Goal: Task Accomplishment & Management: Manage account settings

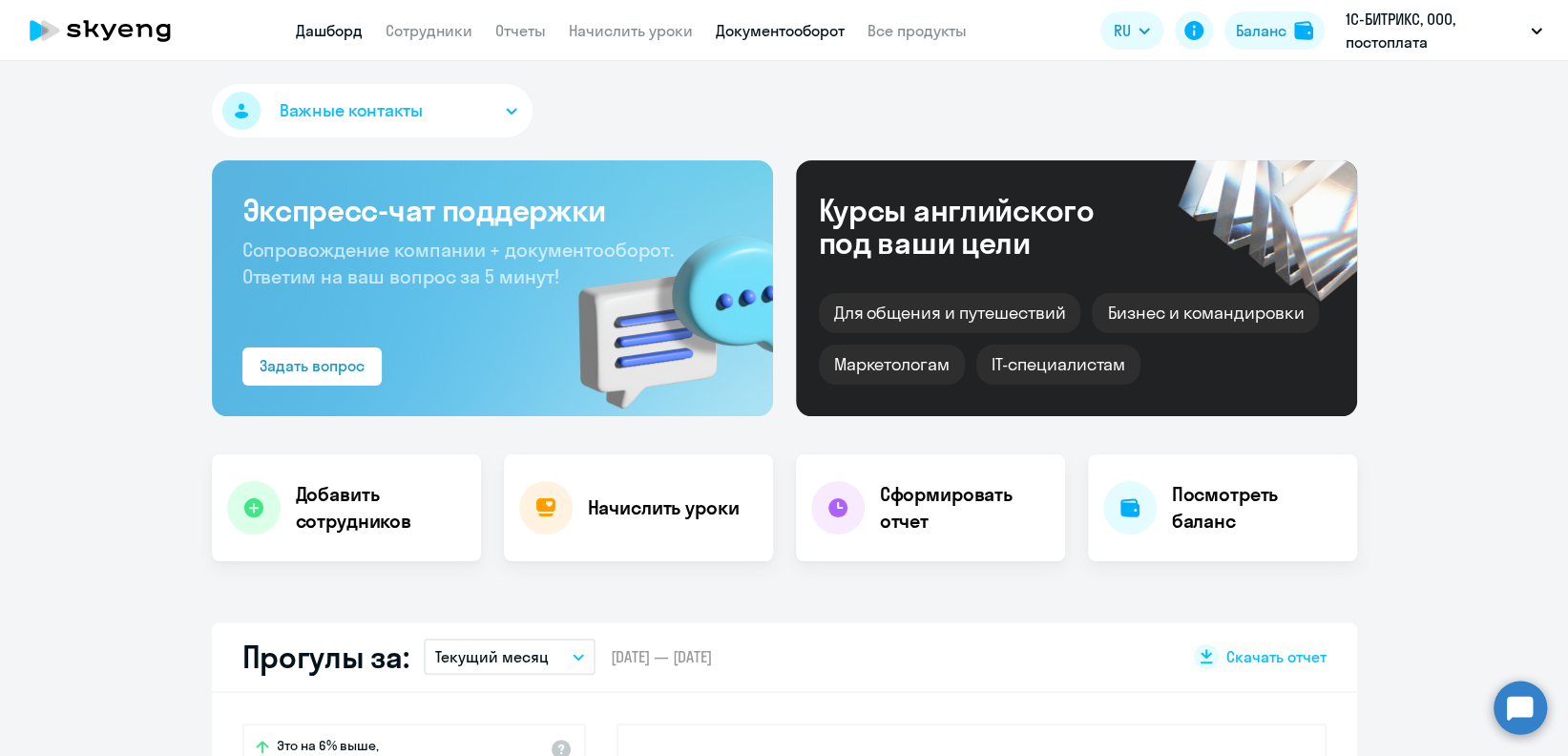
select select "30"
click at [771, 38] on link "Документооборот" at bounding box center [780, 31] width 129 height 19
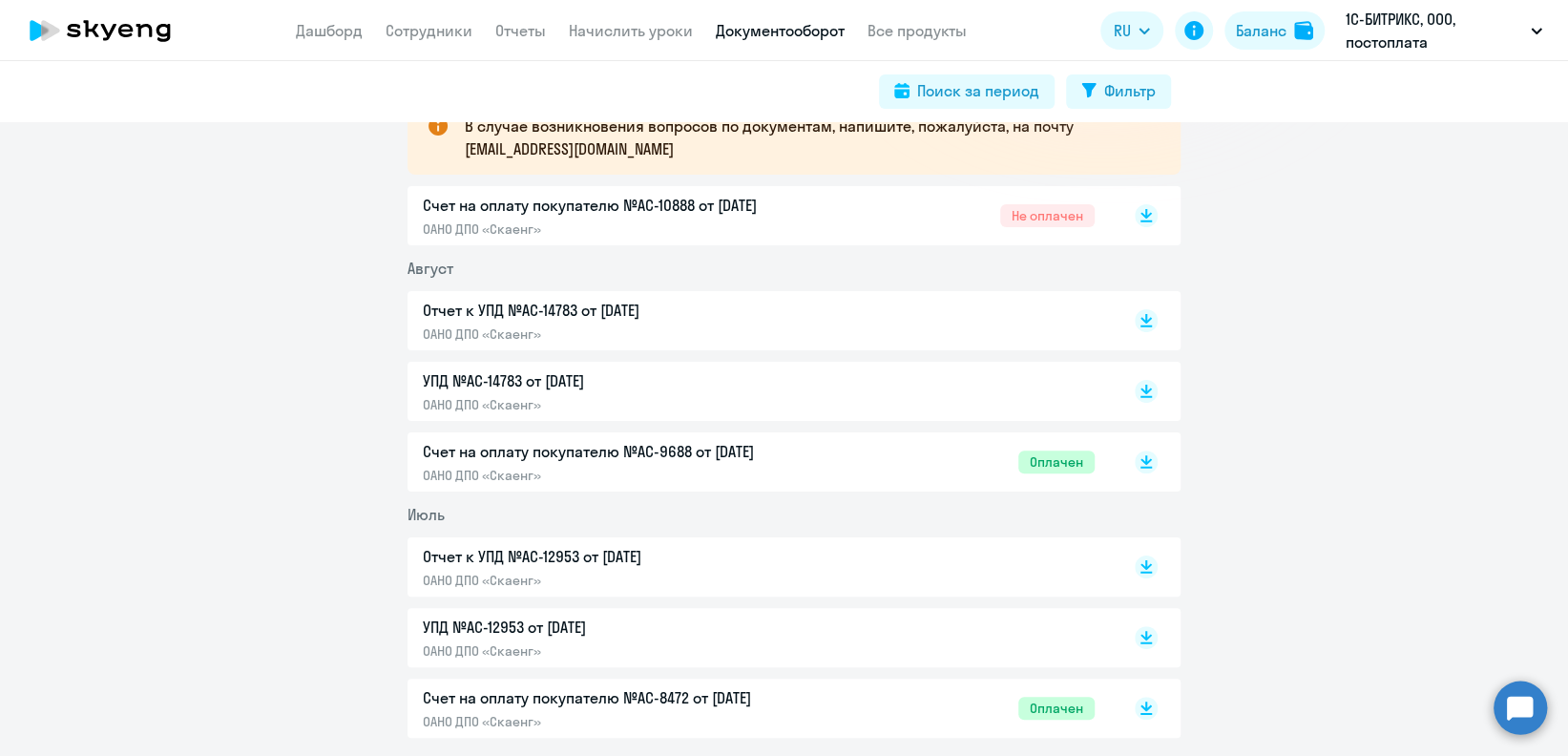
scroll to position [382, 0]
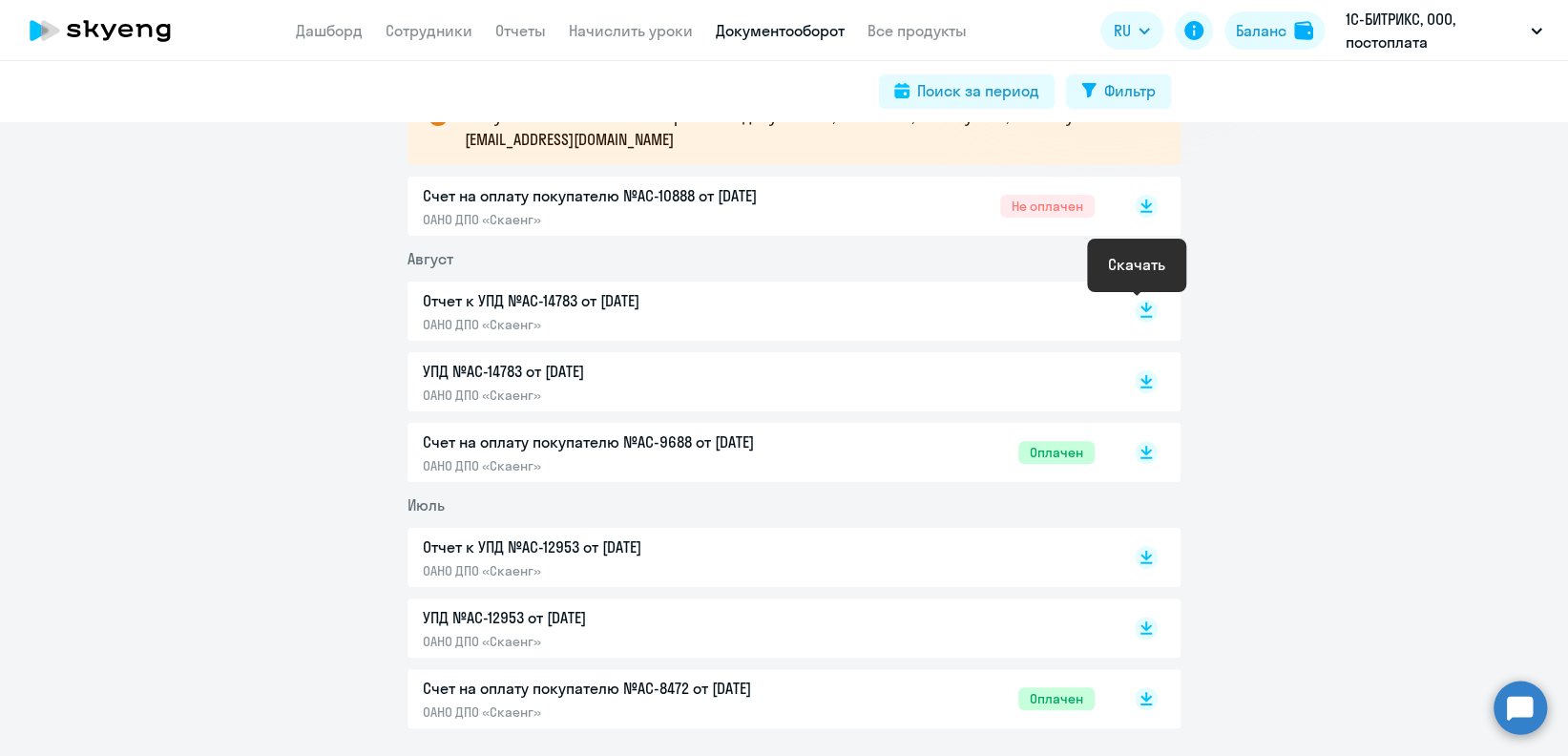
click at [1135, 311] on rect at bounding box center [1147, 312] width 23 height 23
click at [525, 30] on link "Отчеты" at bounding box center [521, 31] width 50 height 19
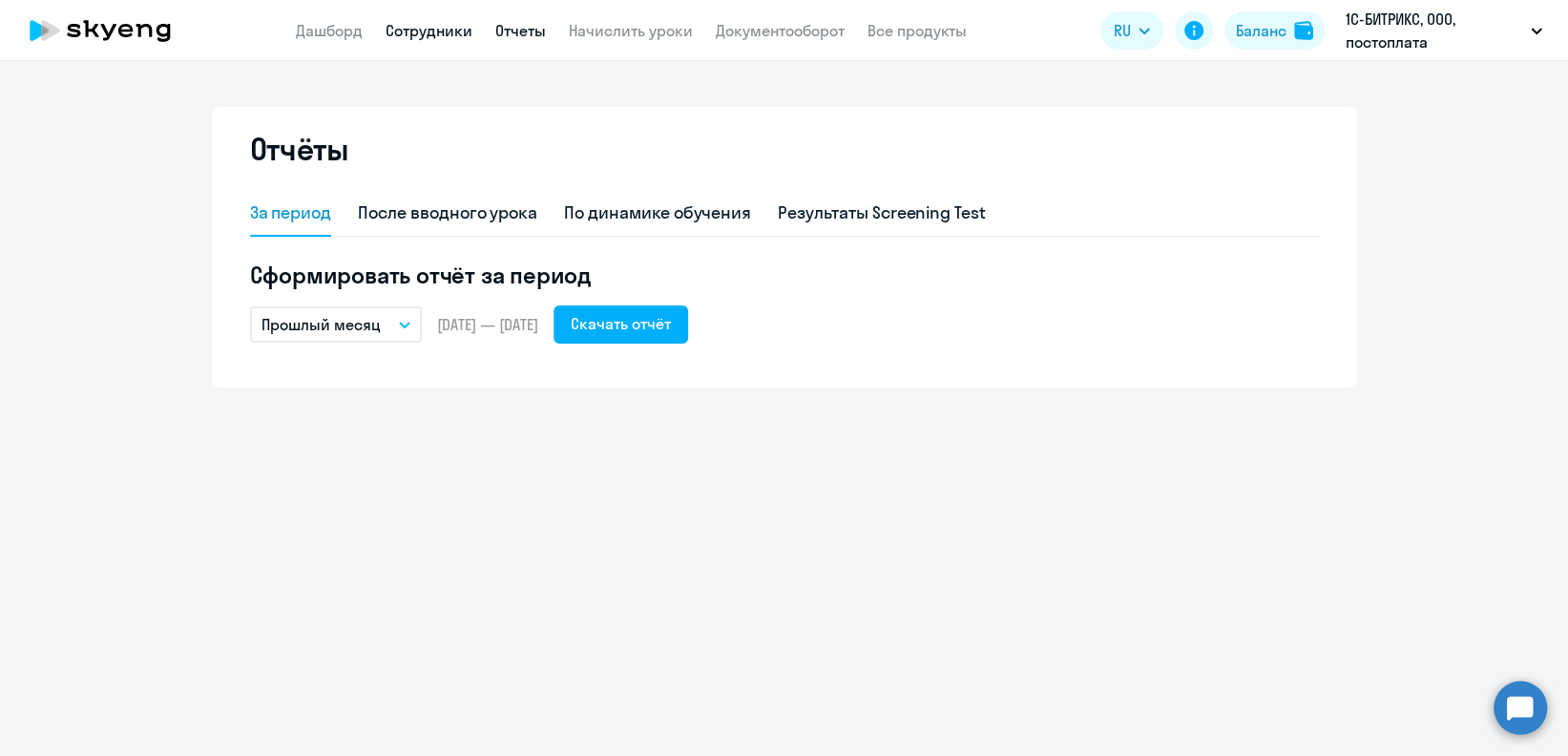
click at [449, 38] on link "Сотрудники" at bounding box center [429, 31] width 87 height 19
select select "30"
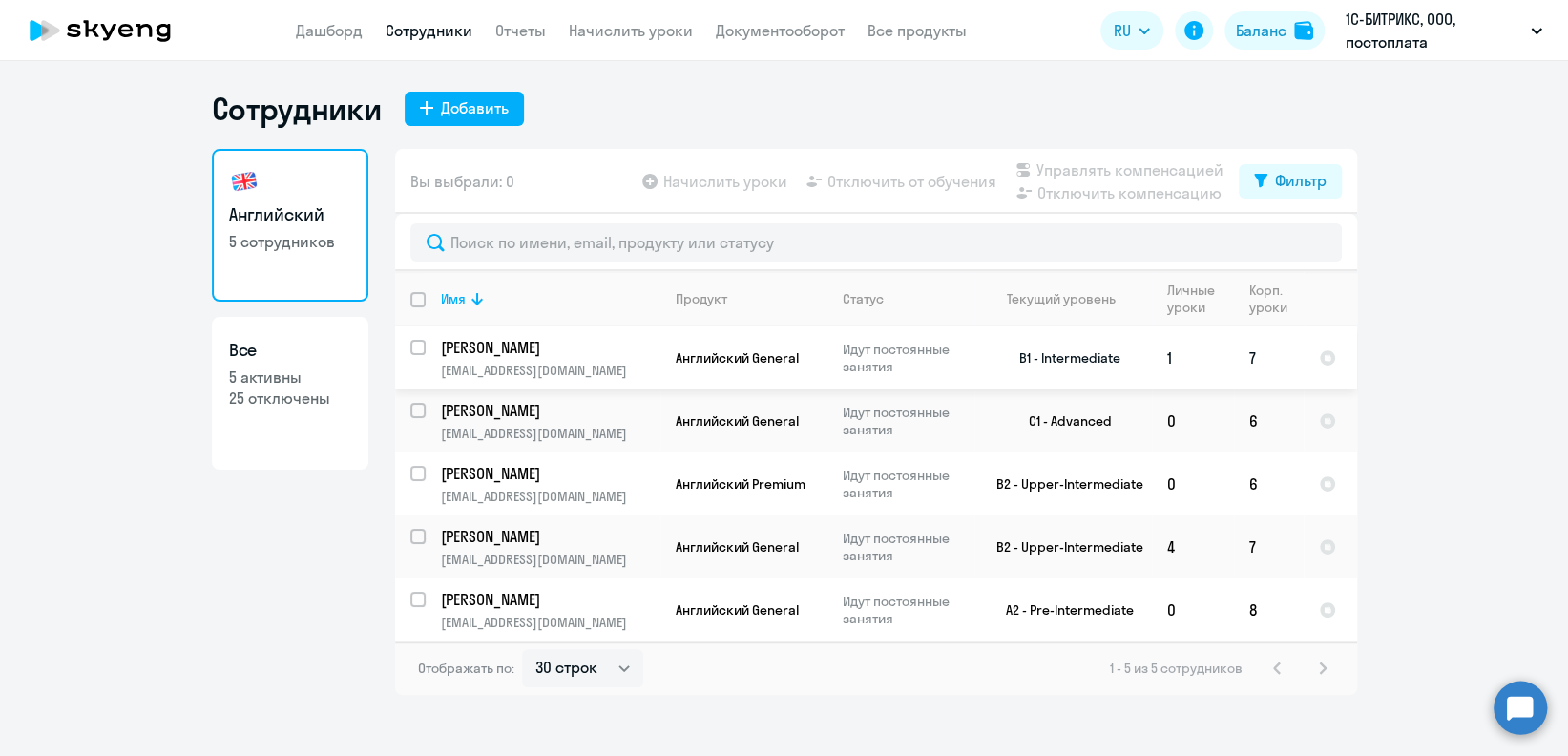
click at [582, 347] on p "Шостак Екатерина Александровна" at bounding box center [549, 347] width 215 height 21
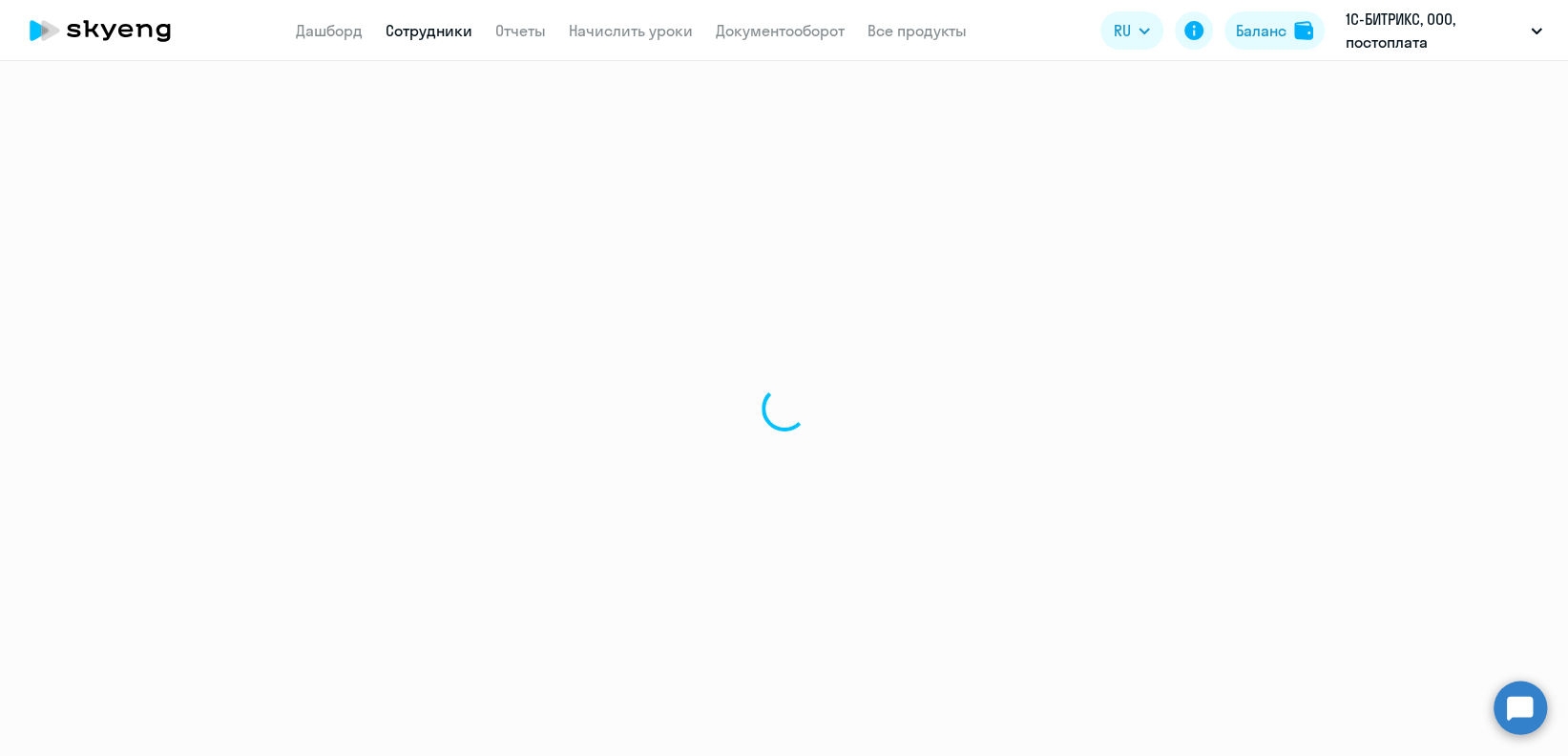
select select "english"
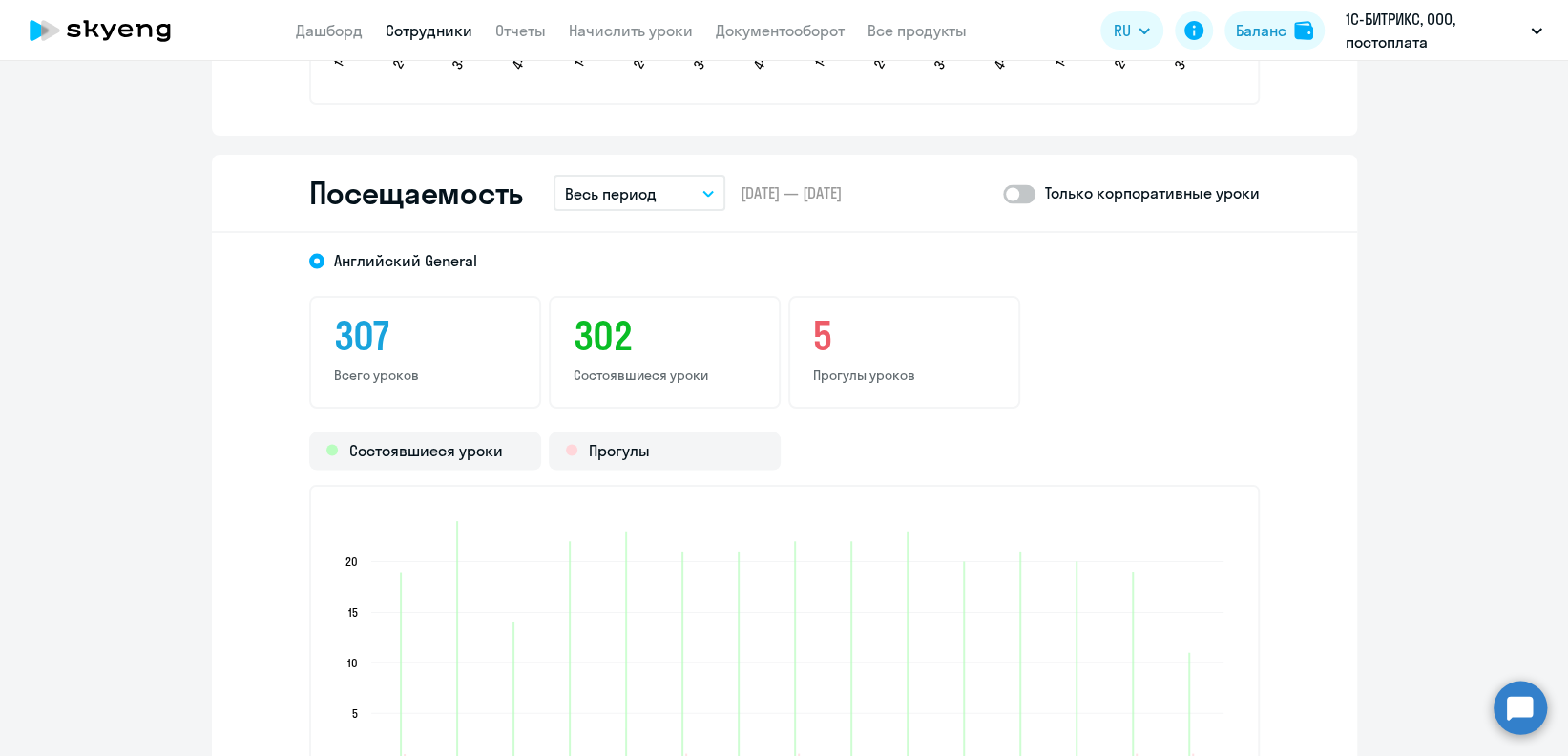
scroll to position [2418, 0]
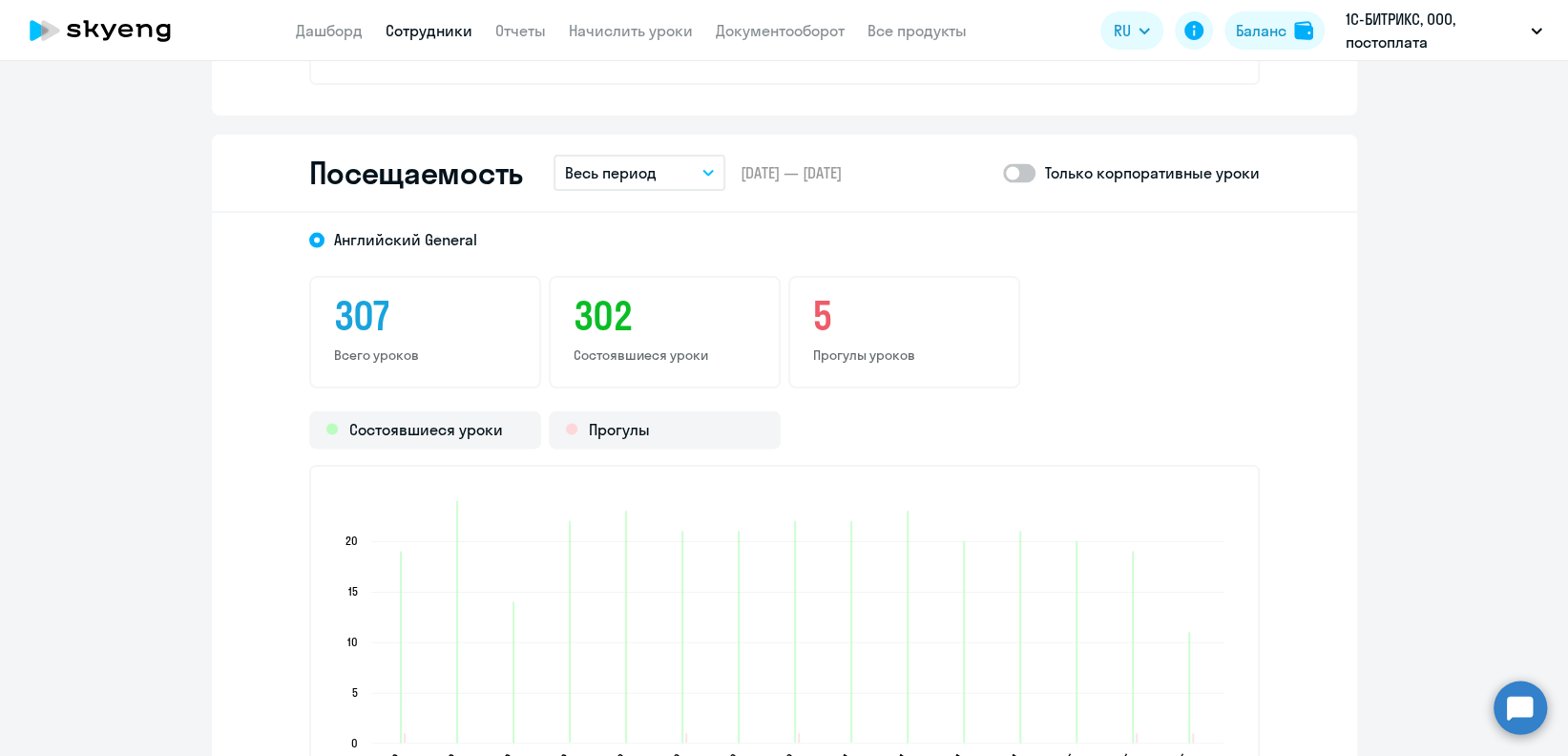
click at [620, 186] on button "Весь период" at bounding box center [639, 172] width 172 height 36
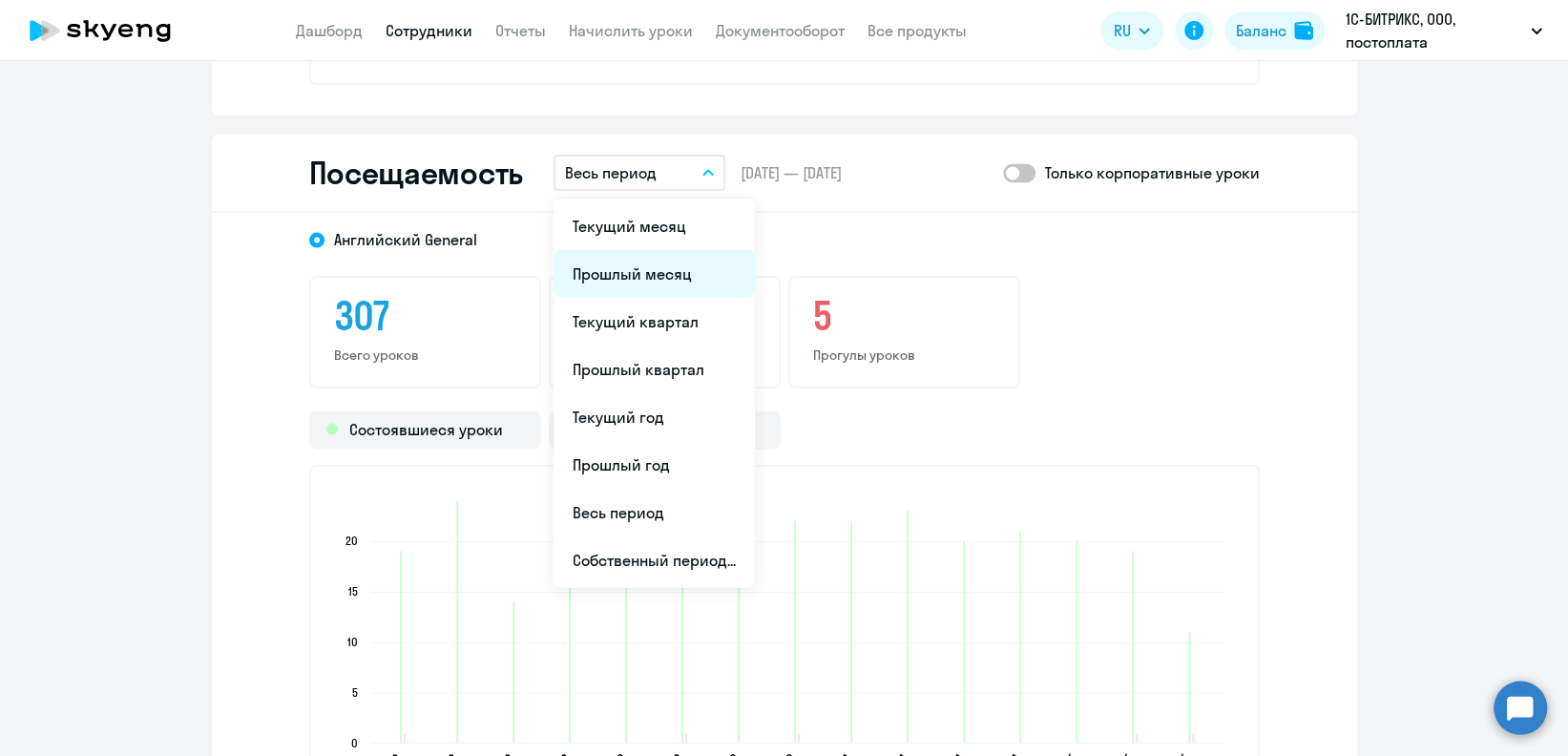
click at [639, 283] on li "Прошлый месяц" at bounding box center [655, 274] width 202 height 48
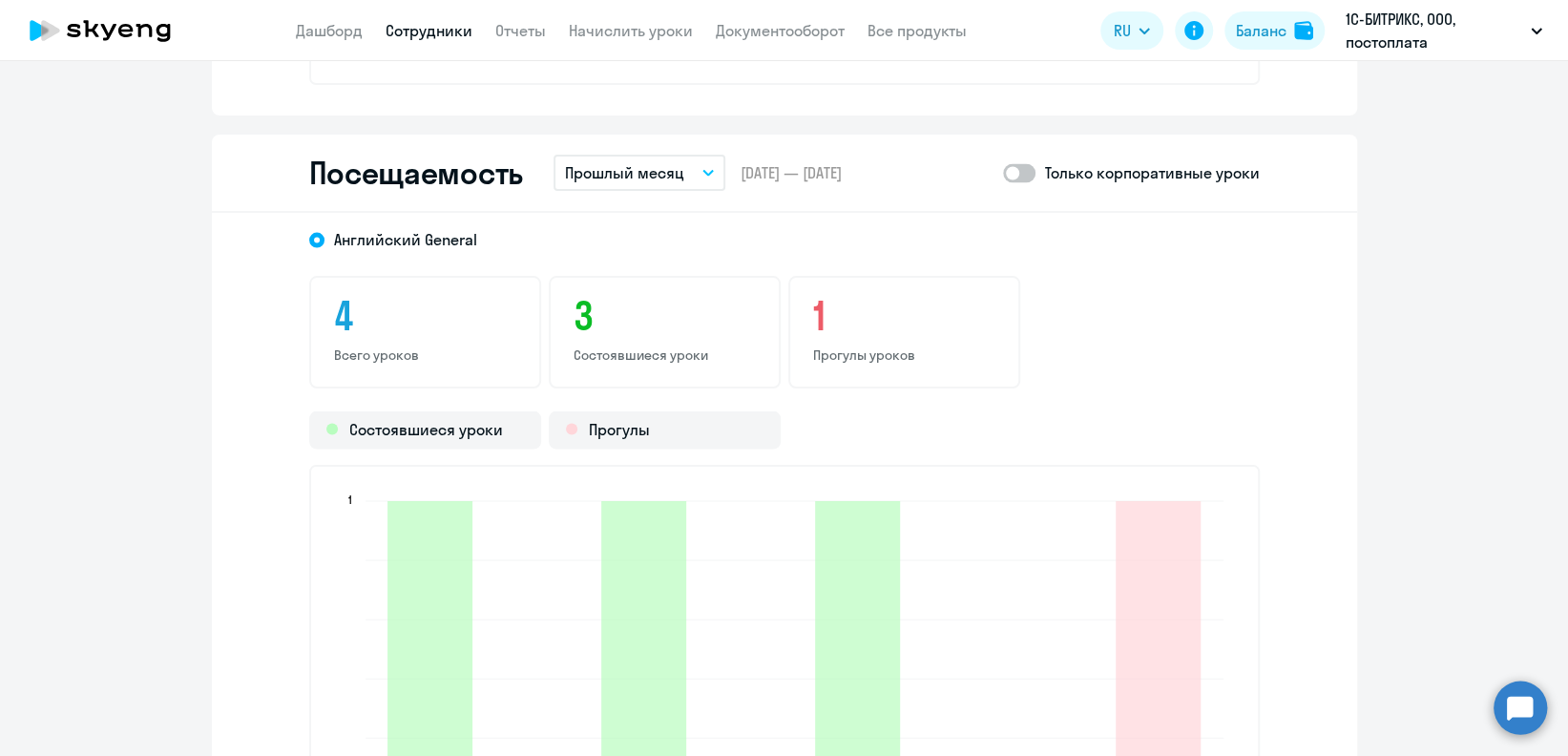
click at [1016, 181] on span at bounding box center [1019, 174] width 32 height 19
click at [1003, 174] on input "checkbox" at bounding box center [1002, 173] width 1 height 1
checkbox input "true"
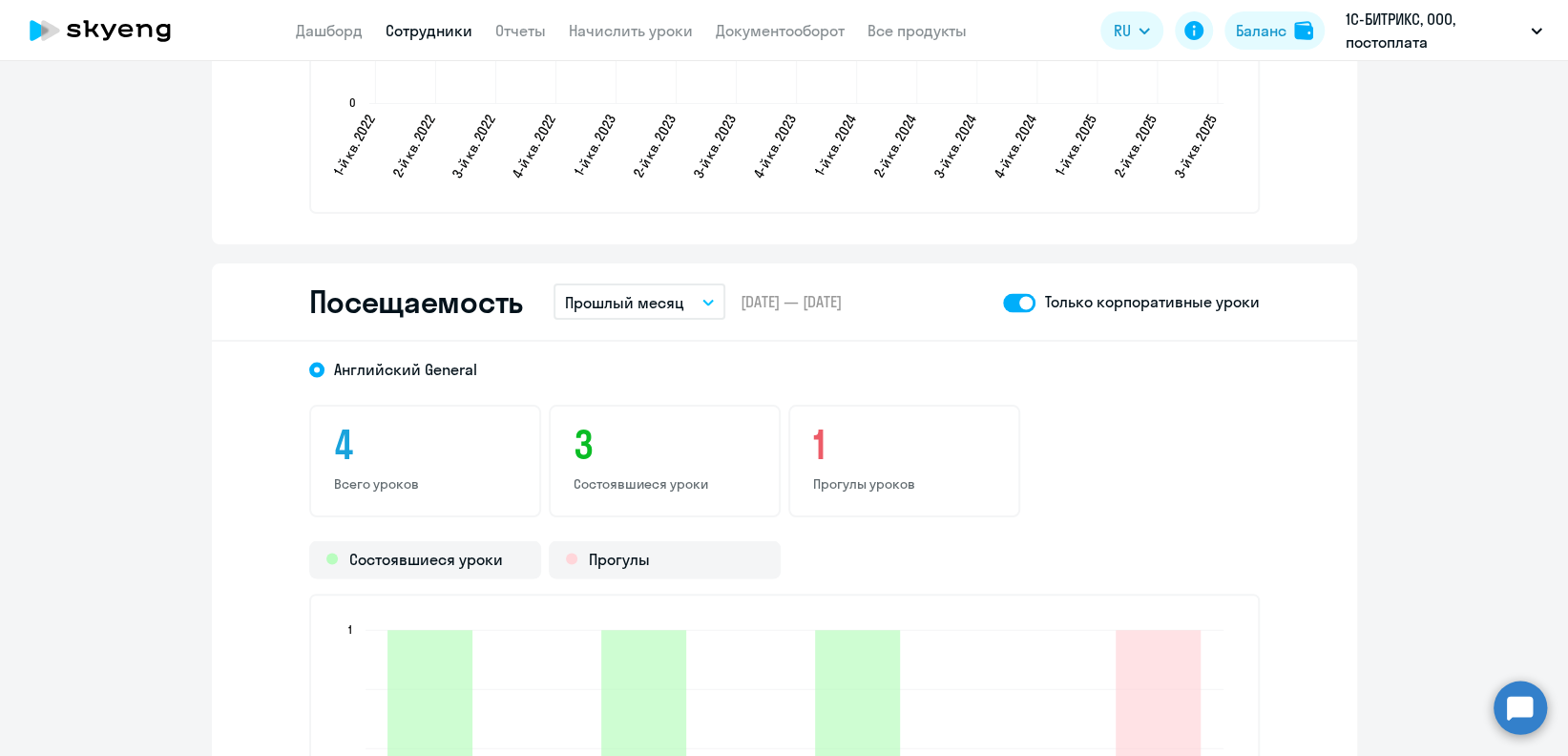
scroll to position [2330, 0]
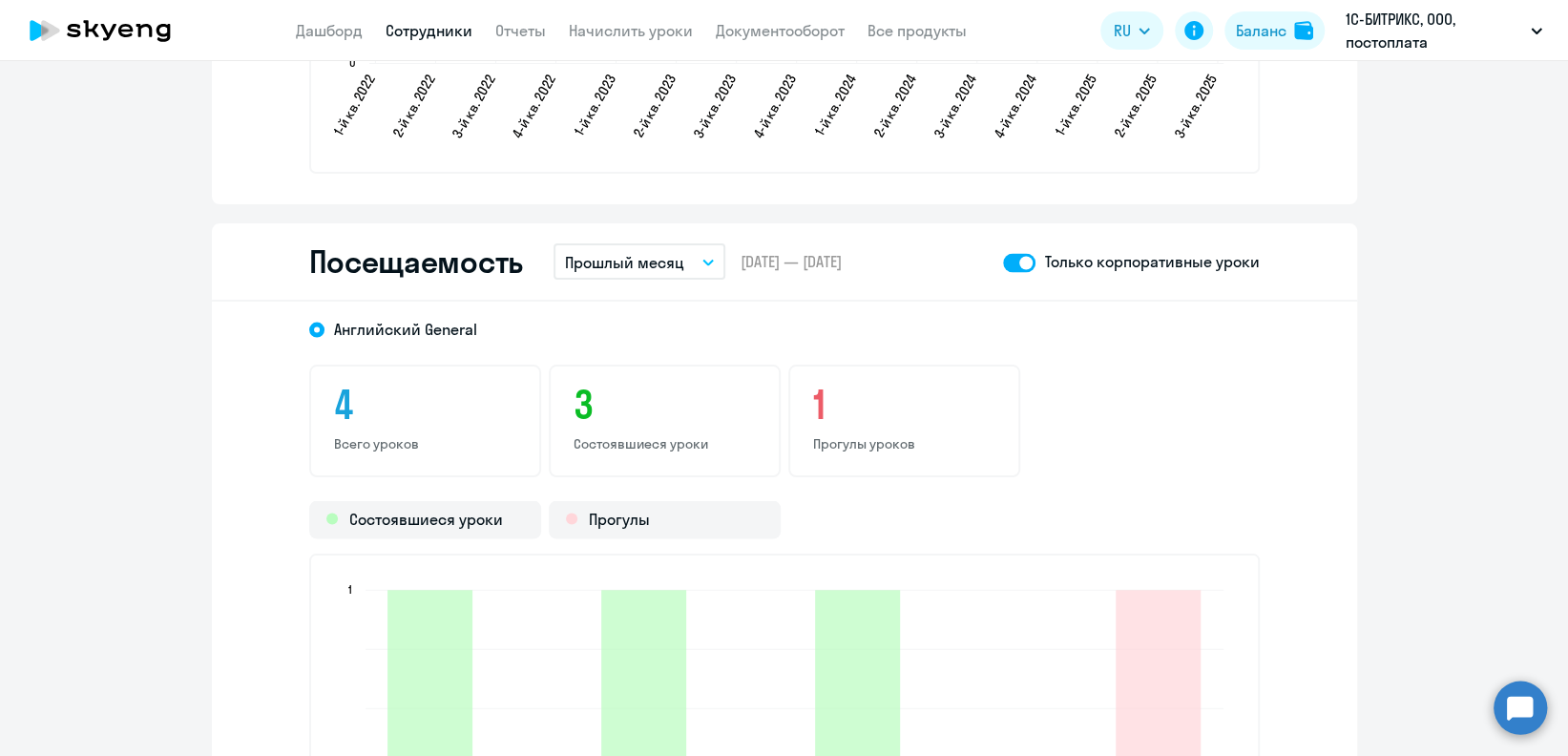
click at [450, 29] on link "Сотрудники" at bounding box center [429, 31] width 87 height 19
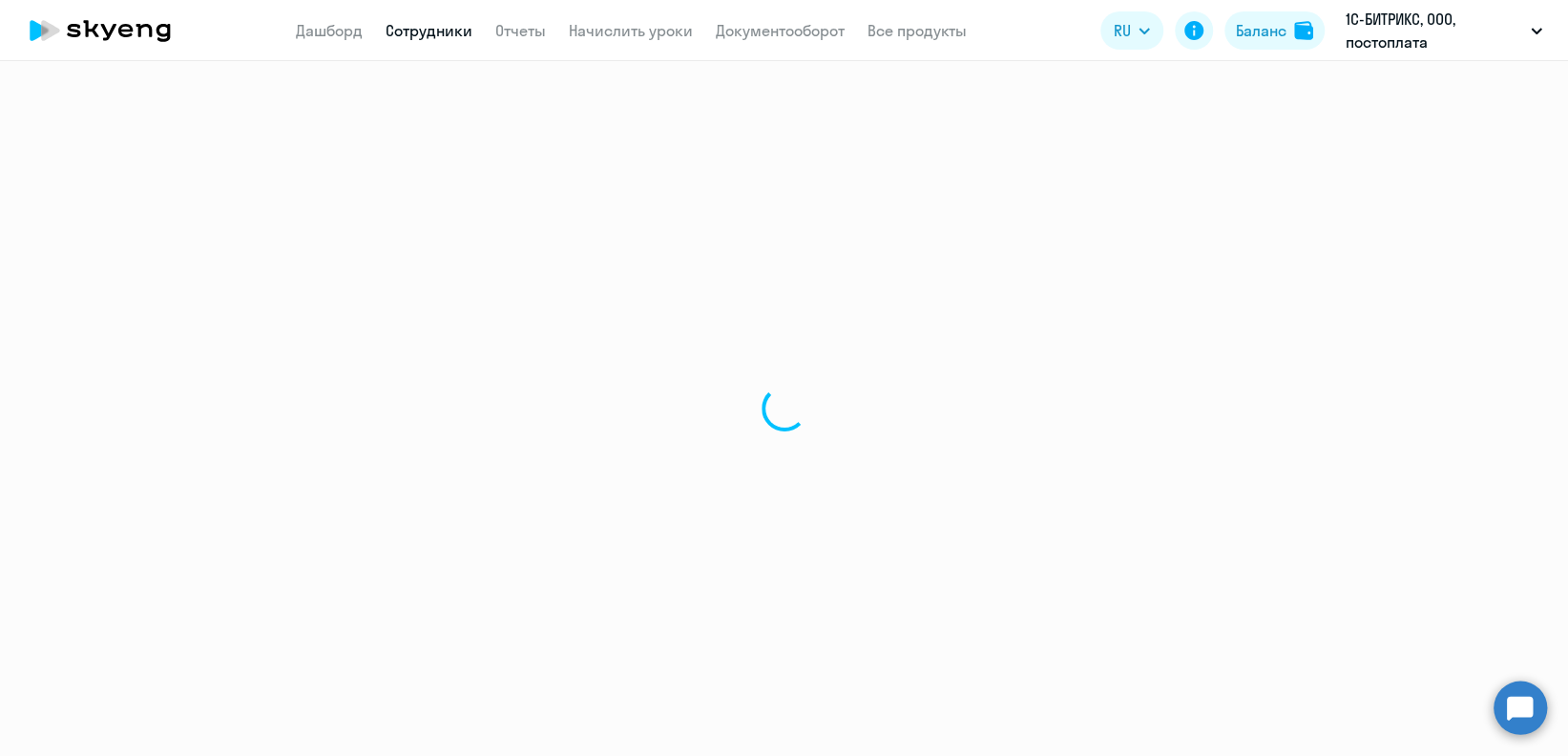
select select "30"
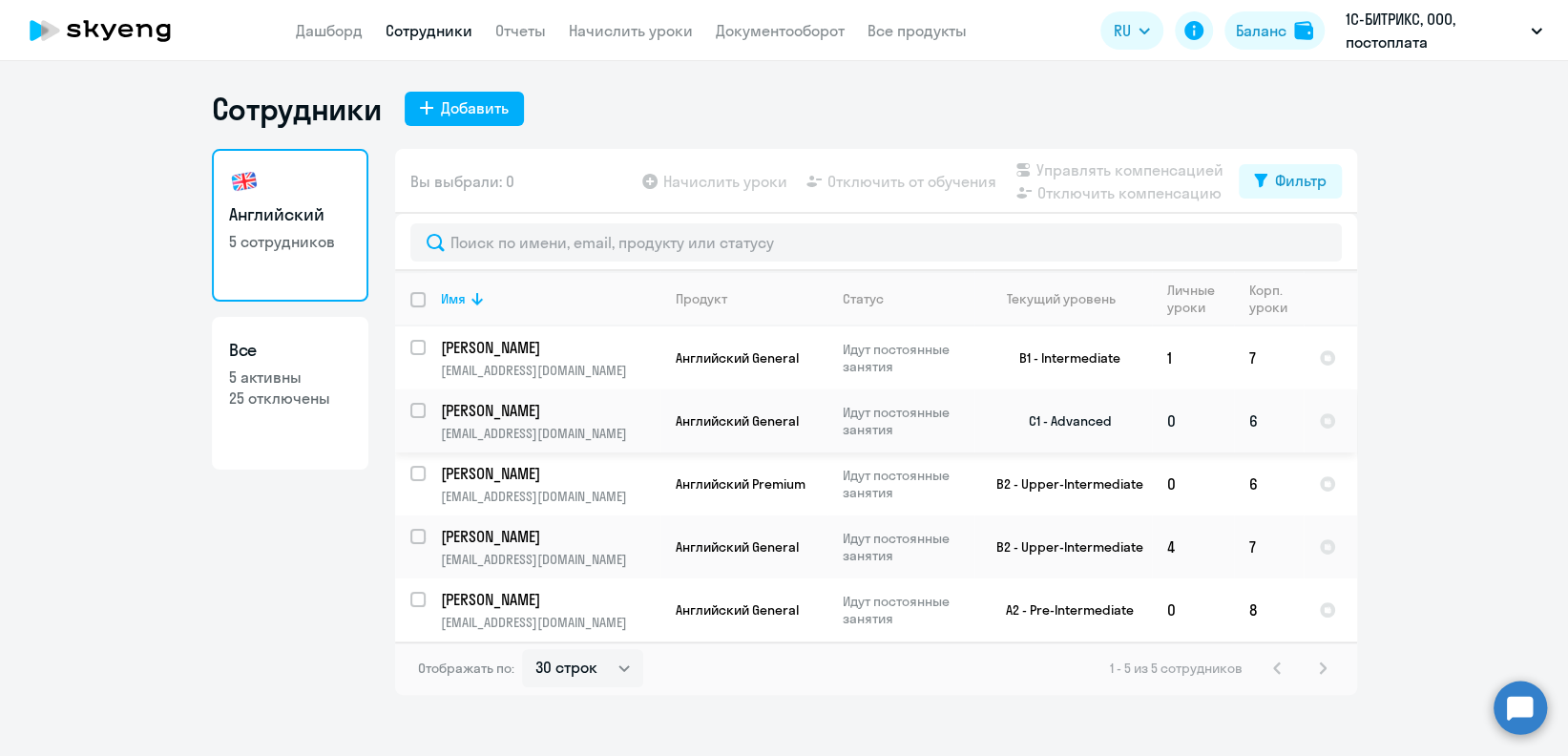
click at [557, 421] on td "Сербул Александр Александрович serbul@1c-bitrix.ru" at bounding box center [543, 420] width 235 height 63
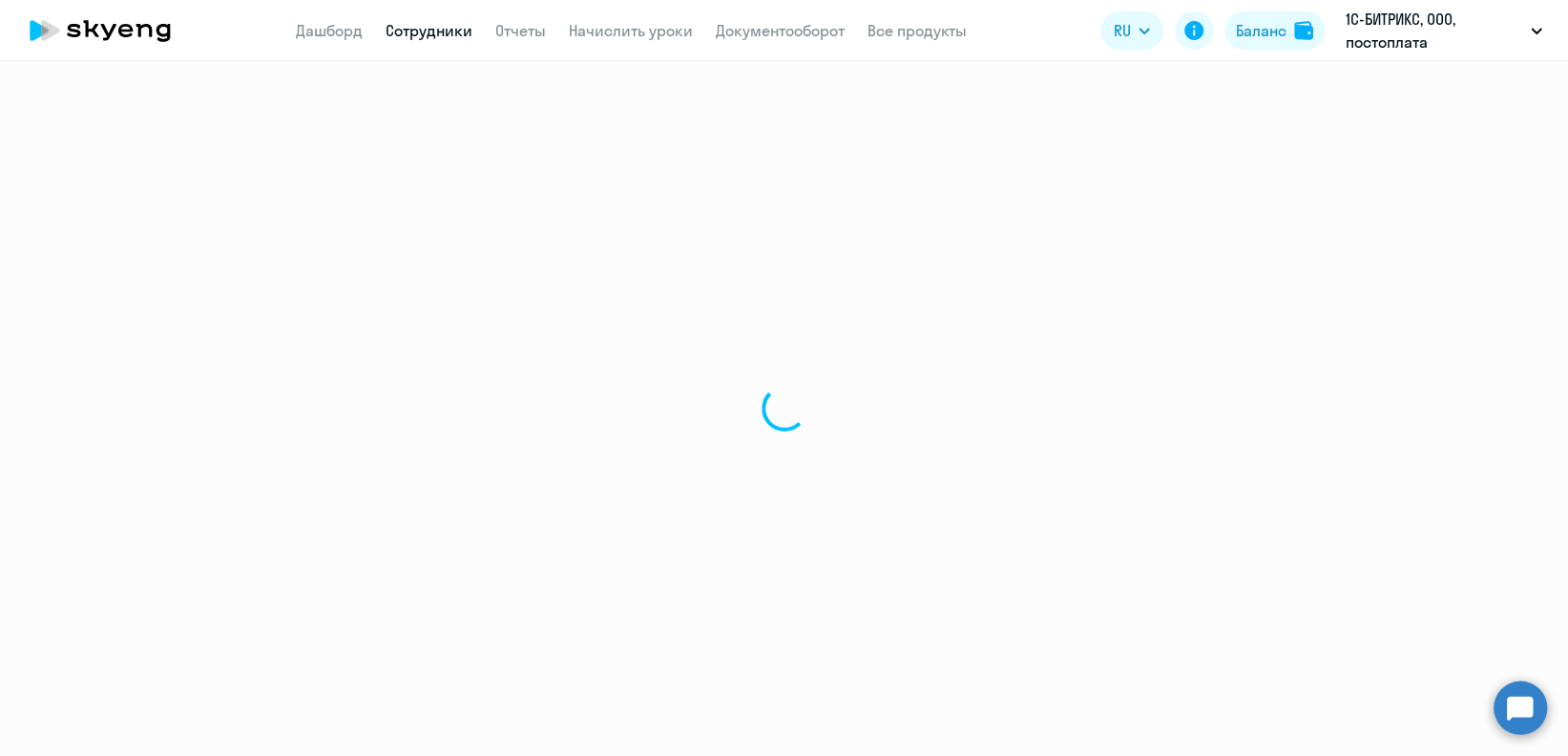
select select "english"
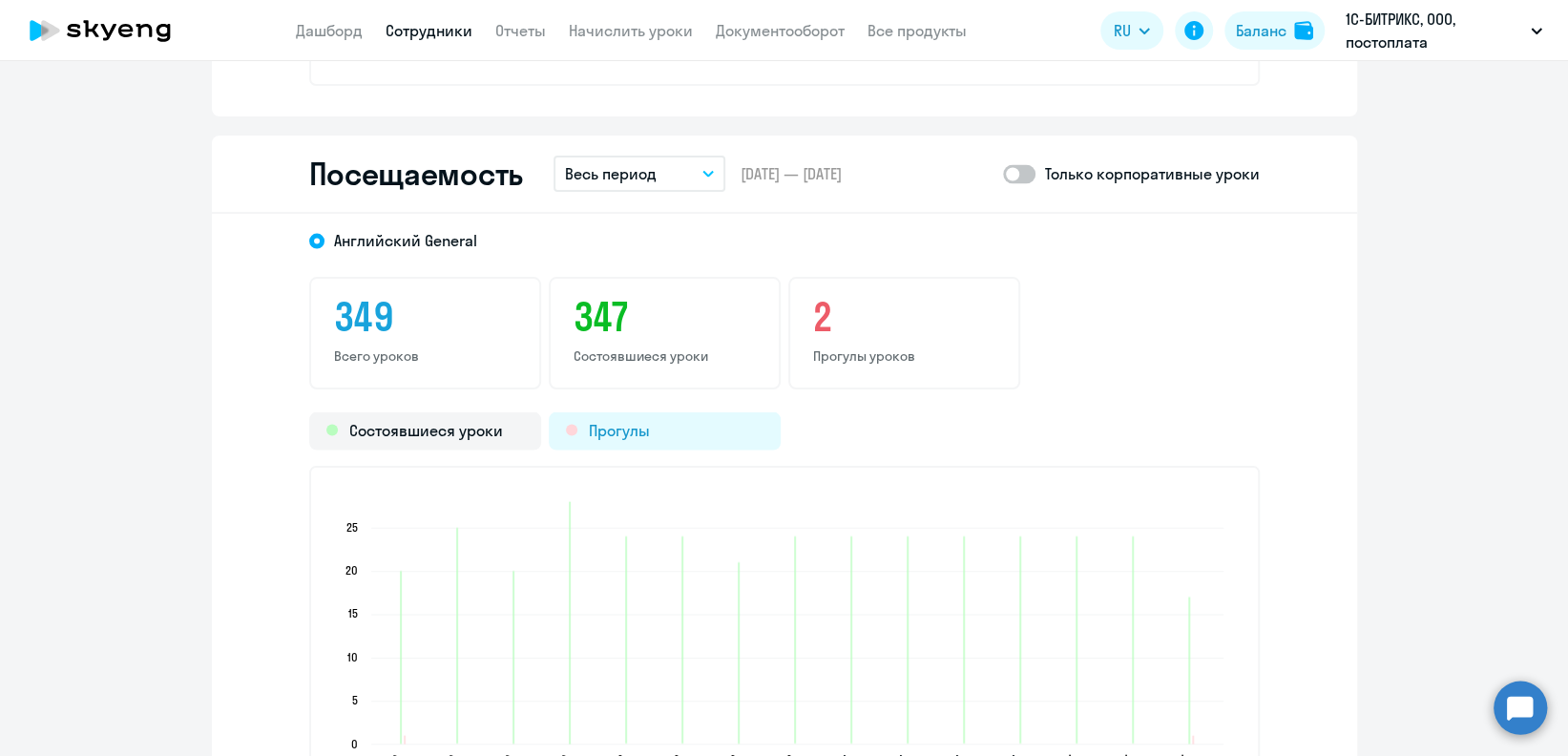
scroll to position [2418, 0]
click at [580, 172] on p "Весь период" at bounding box center [610, 173] width 91 height 23
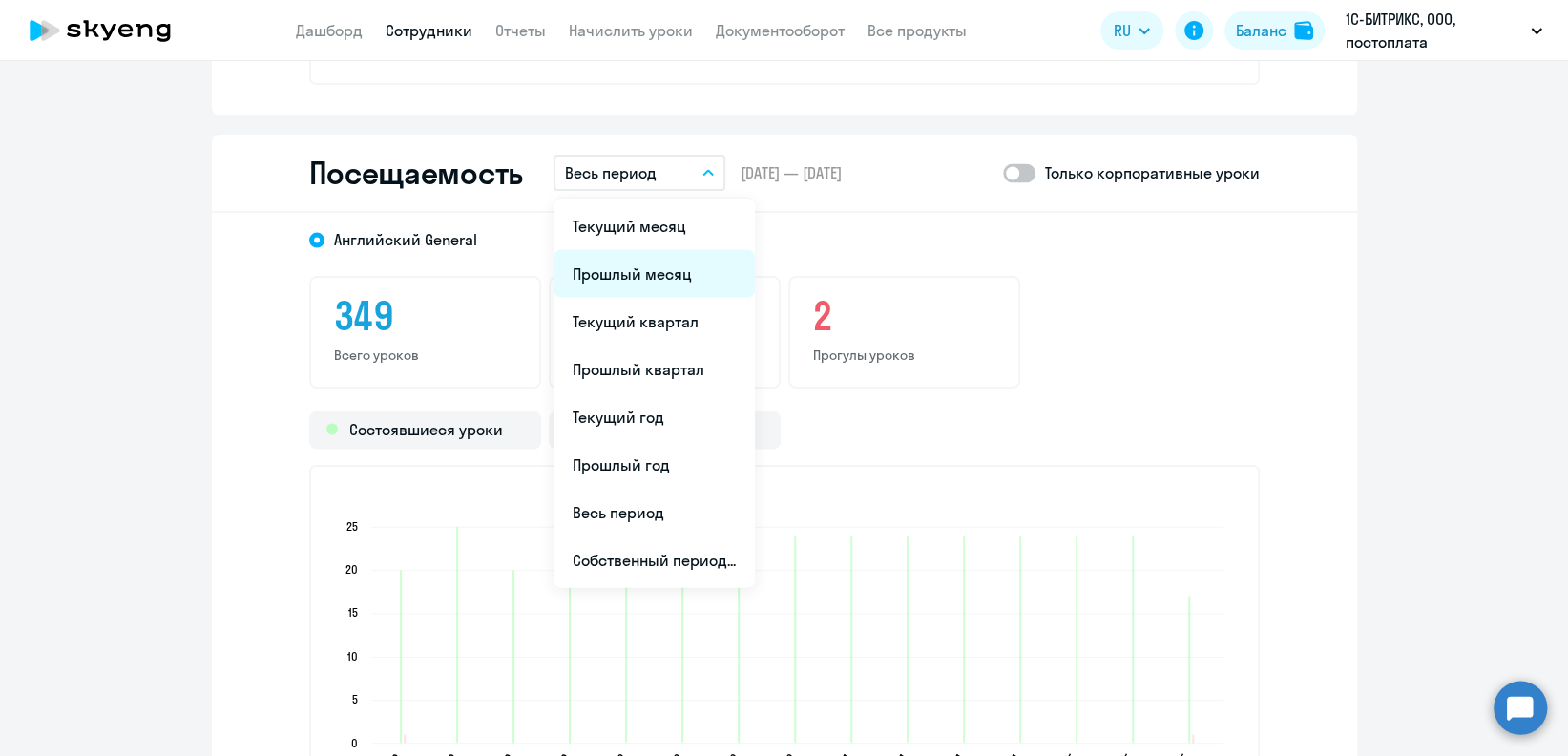
click at [600, 270] on li "Прошлый месяц" at bounding box center [655, 274] width 202 height 48
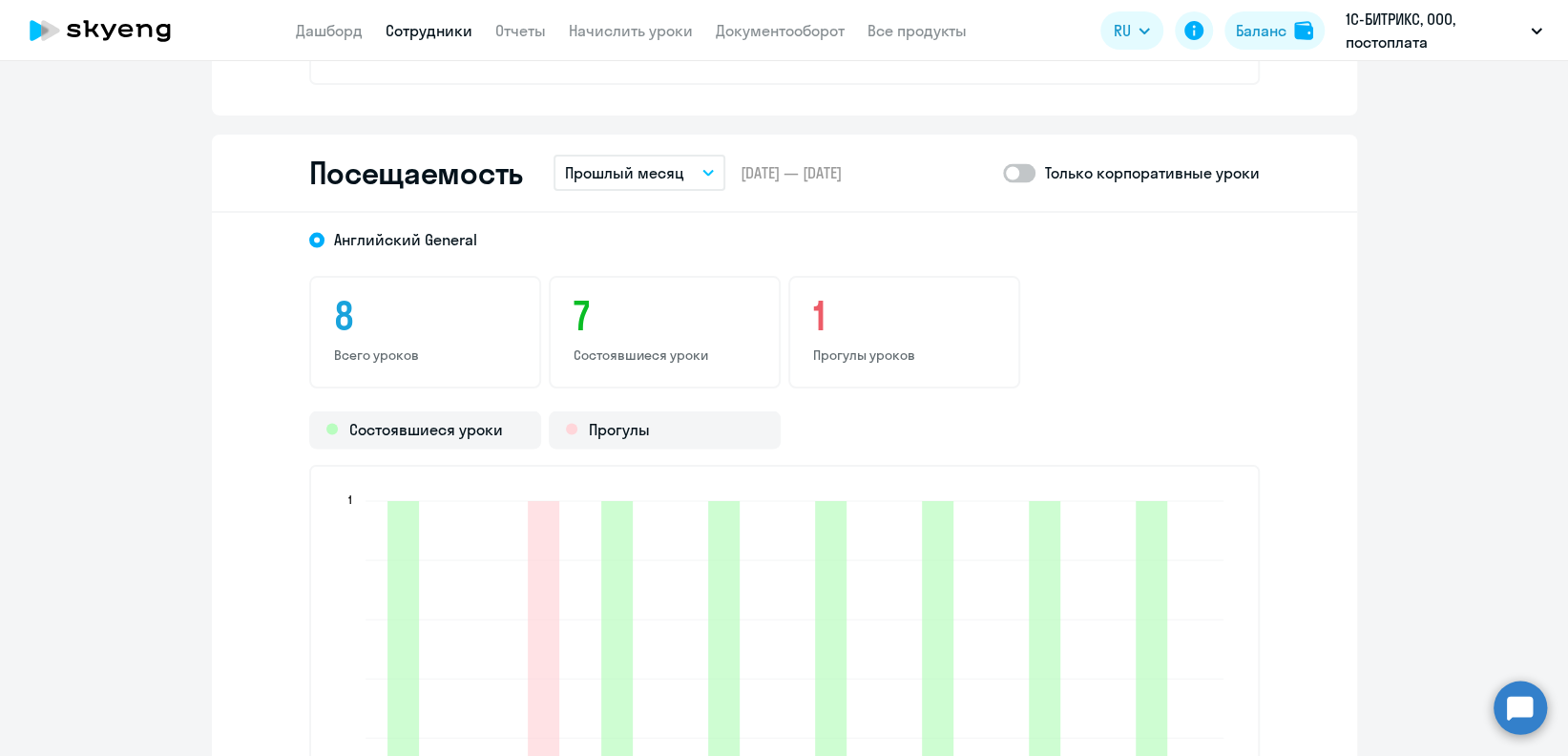
click at [1003, 175] on span at bounding box center [1019, 174] width 32 height 19
click at [1002, 174] on input "checkbox" at bounding box center [1002, 173] width 1 height 1
checkbox input "true"
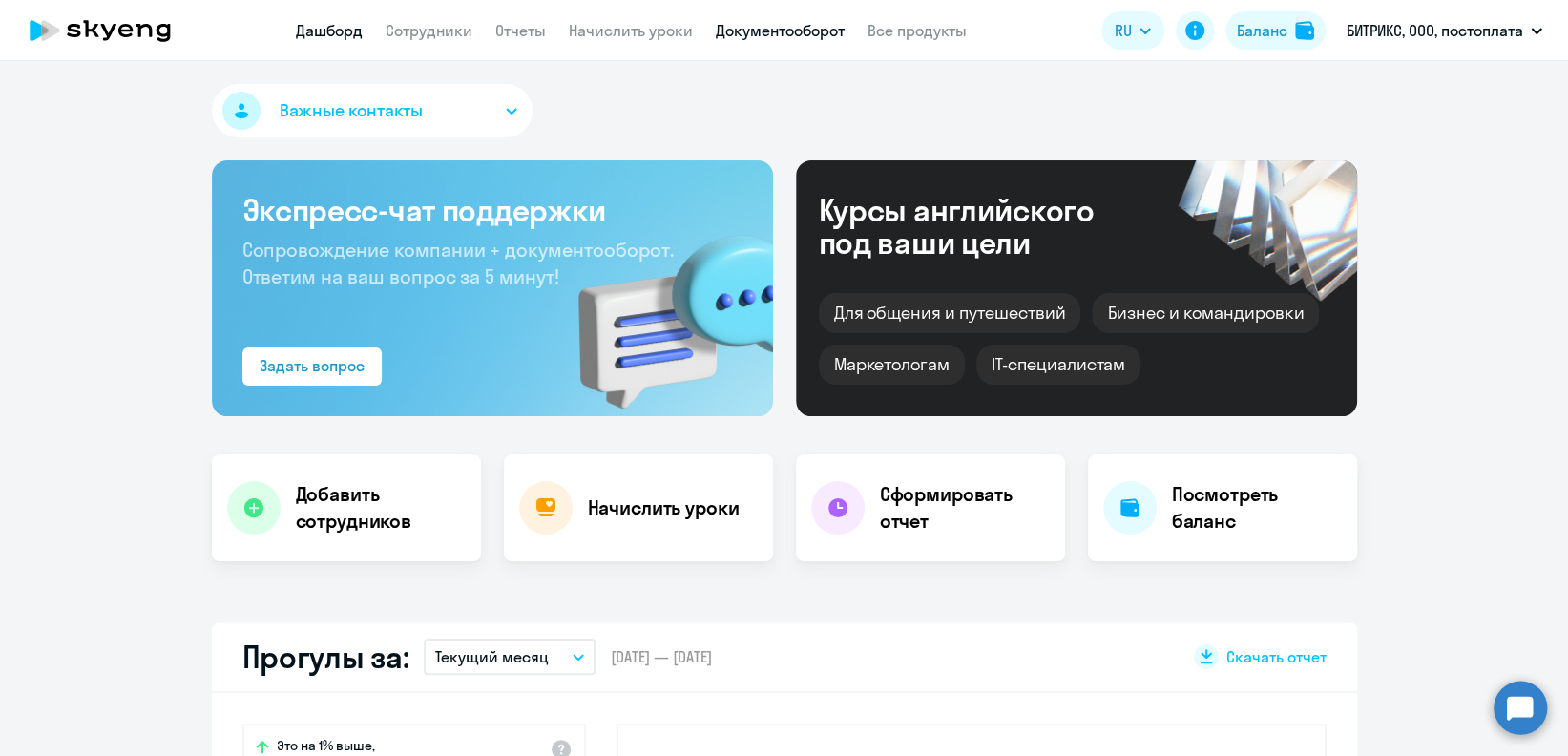
click at [790, 38] on link "Документооборот" at bounding box center [780, 31] width 129 height 19
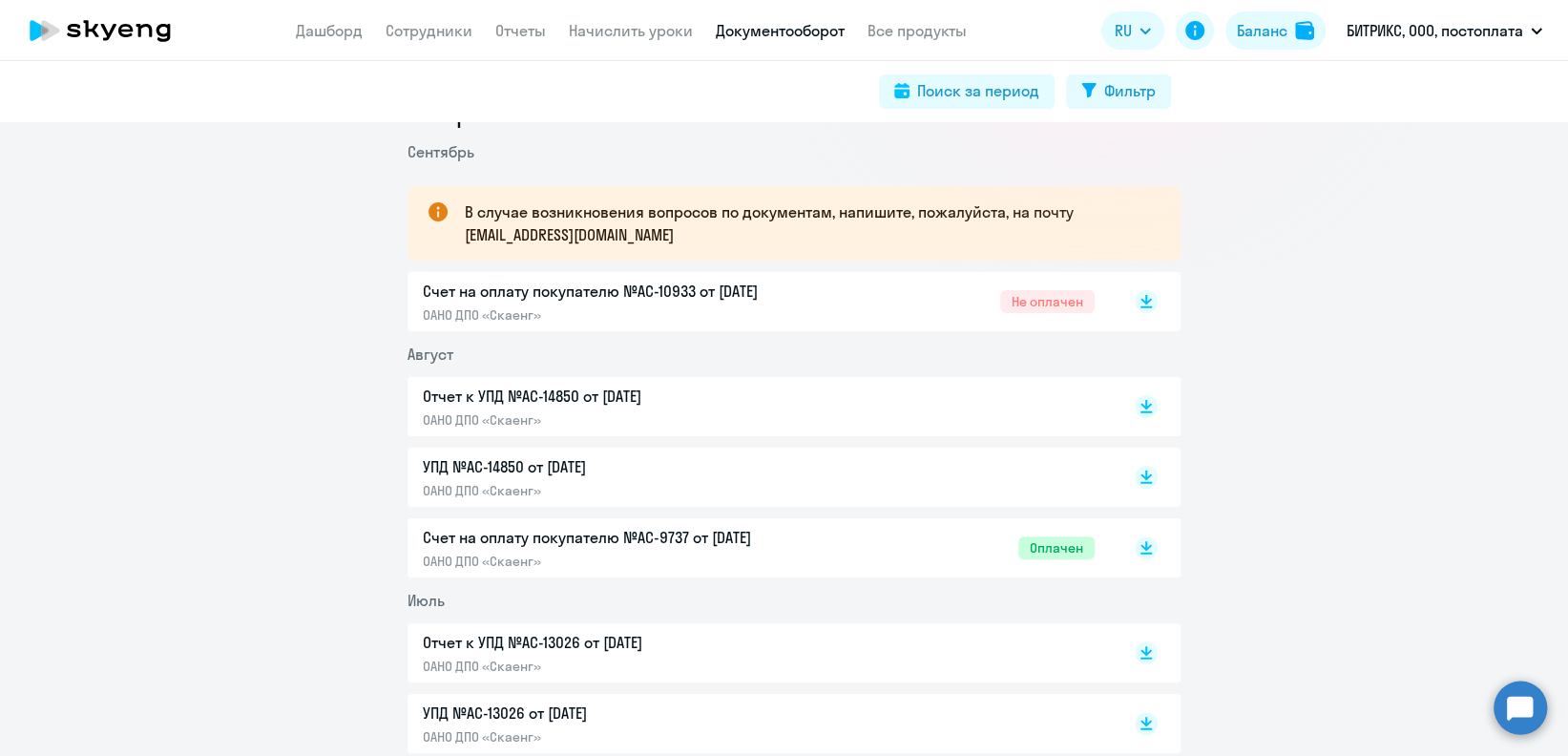
scroll to position [382, 0]
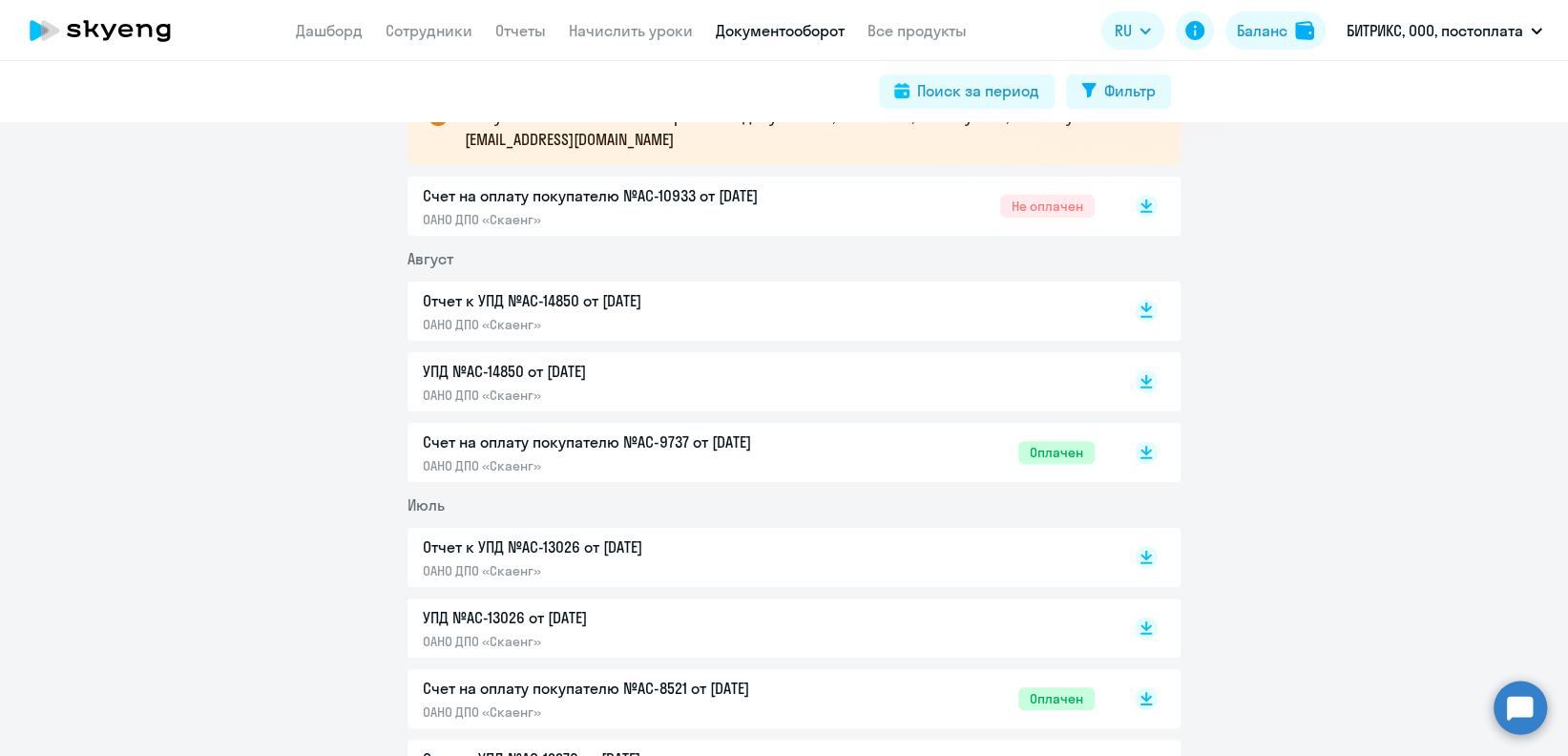
click at [1146, 316] on rect at bounding box center [1147, 312] width 23 height 23
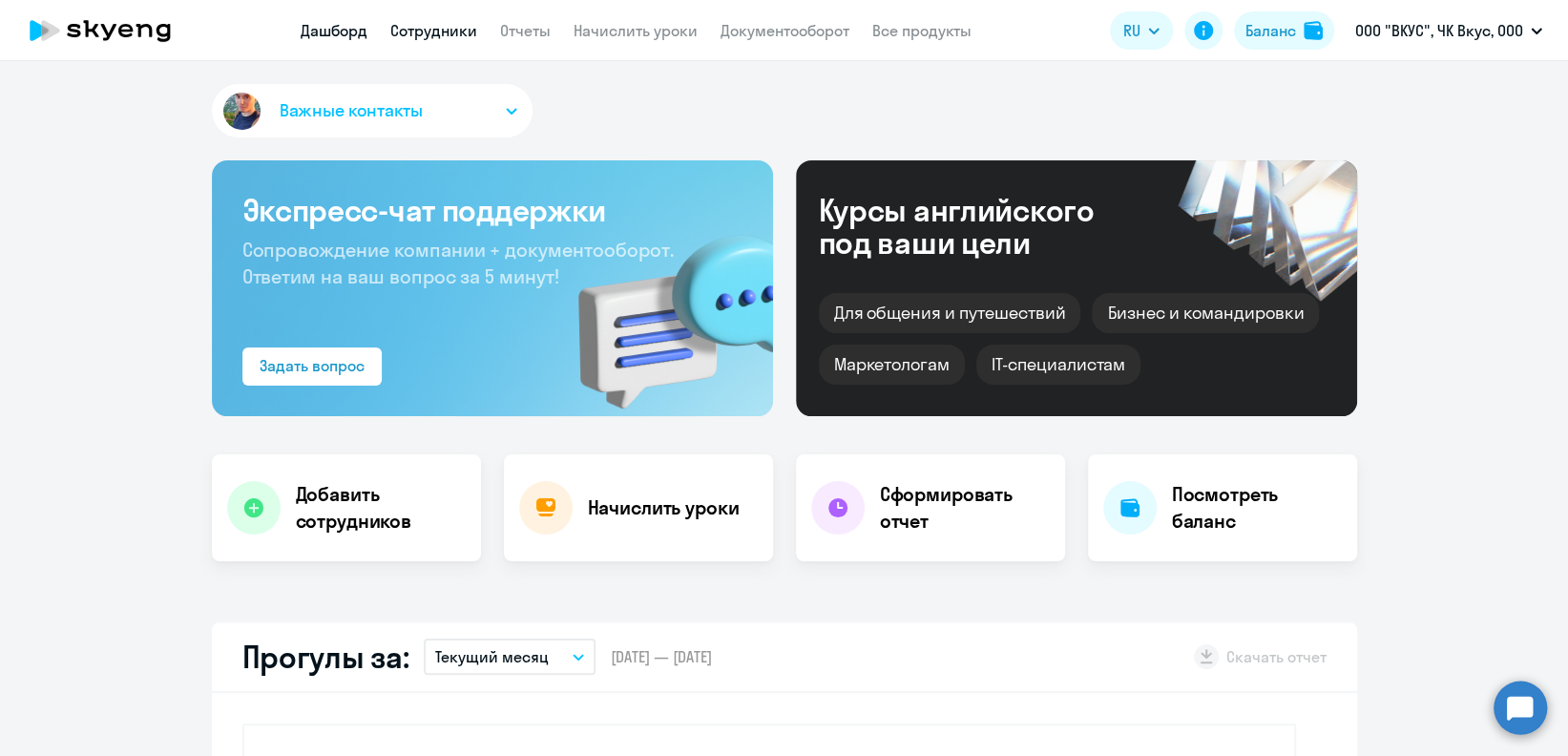
click at [445, 34] on link "Сотрудники" at bounding box center [434, 31] width 87 height 19
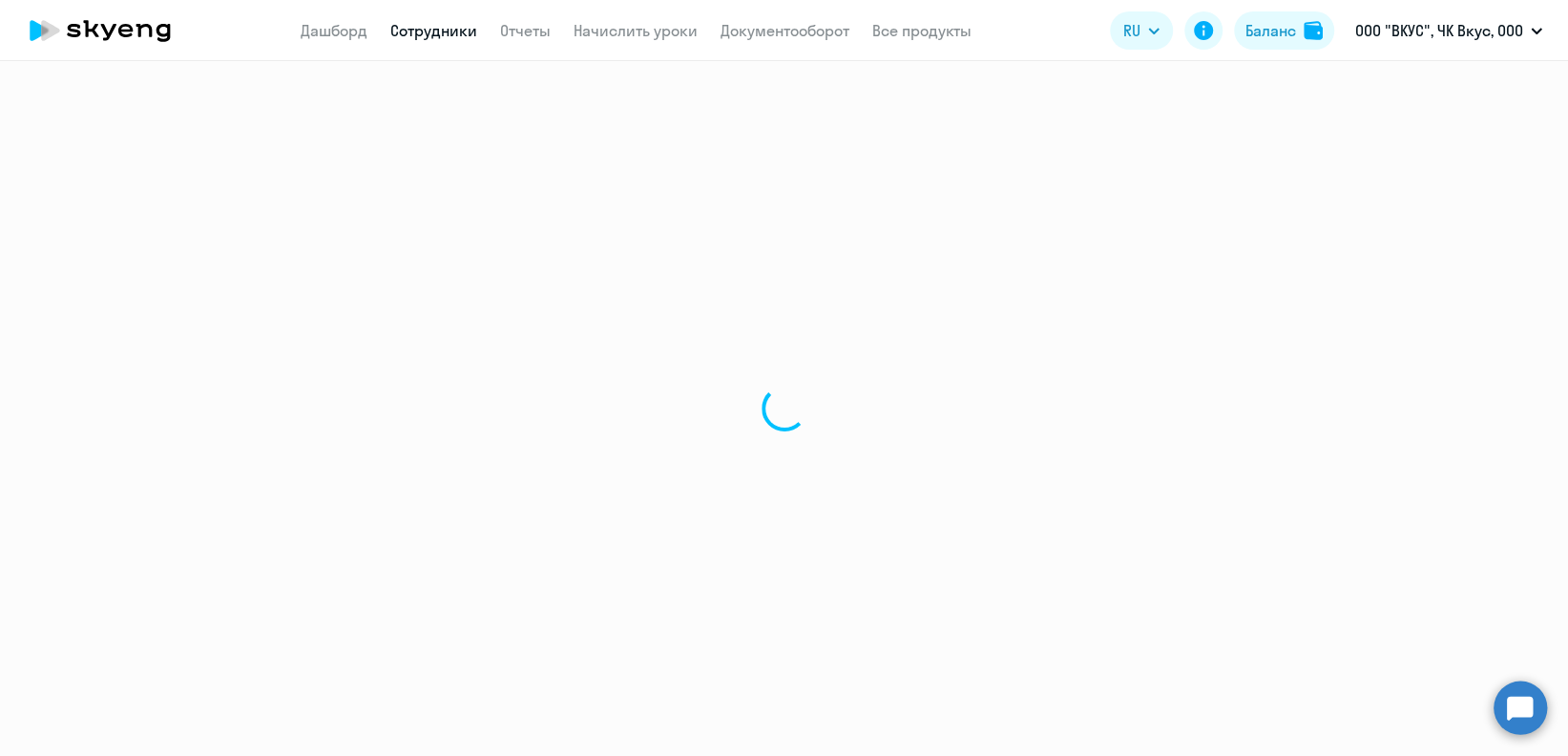
select select "30"
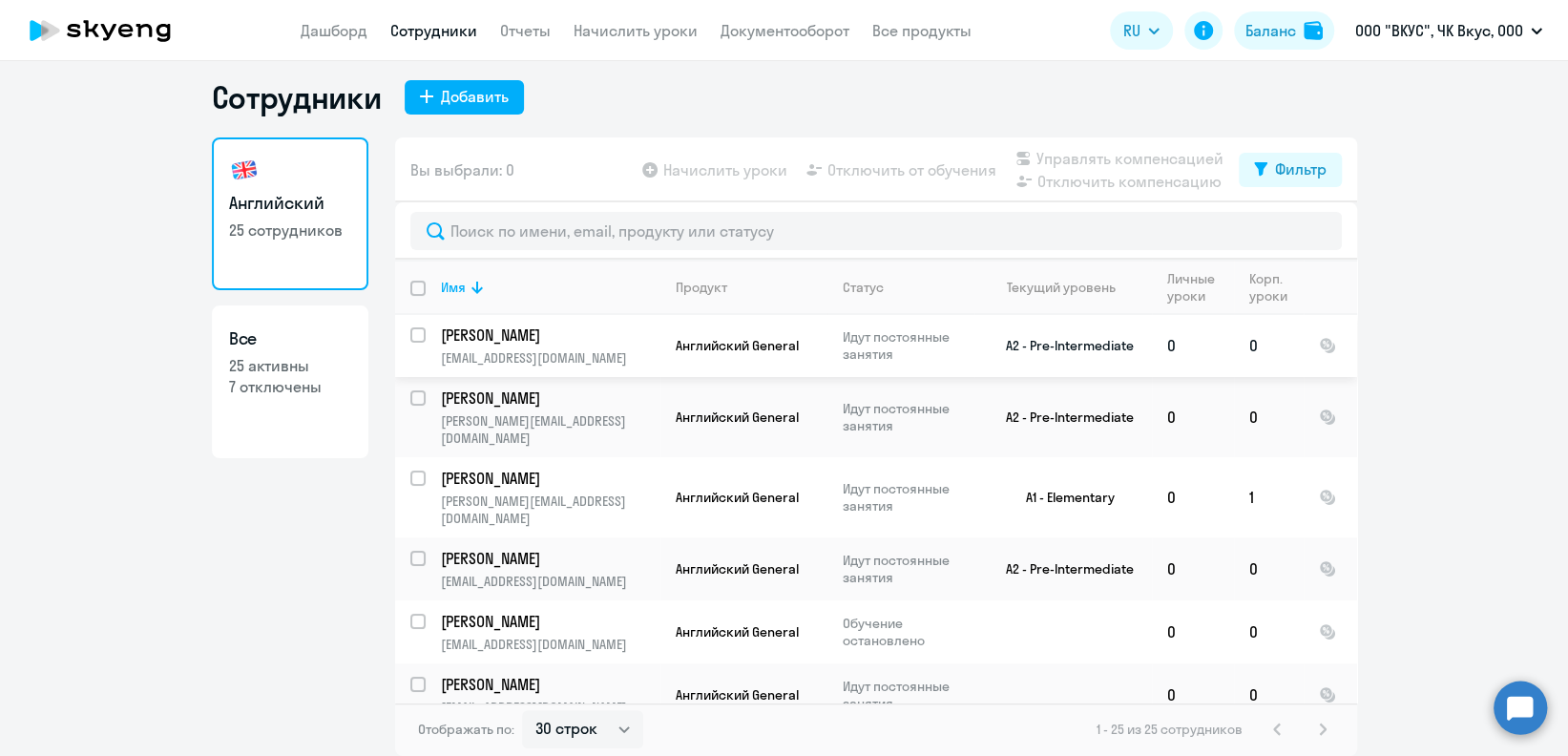
scroll to position [254, 0]
